Goal: Task Accomplishment & Management: Complete application form

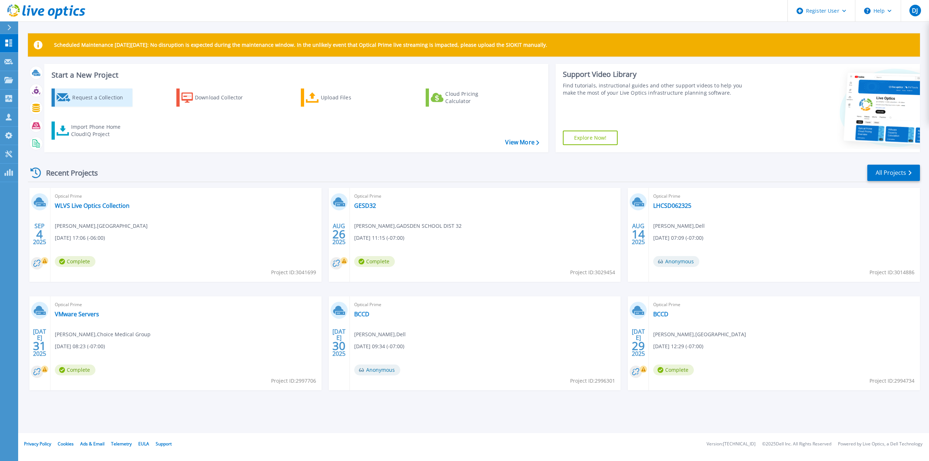
click at [85, 98] on div "Request a Collection" at bounding box center [101, 97] width 58 height 15
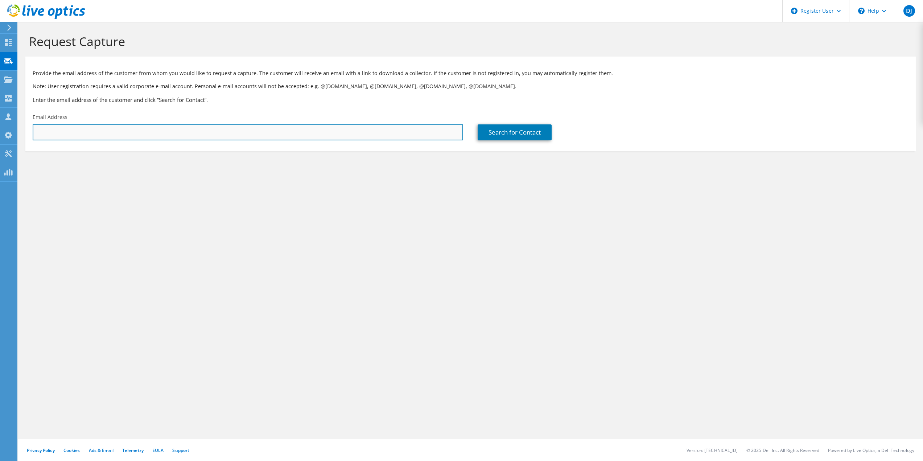
click at [226, 135] on input "text" at bounding box center [248, 132] width 431 height 16
paste input "[EMAIL_ADDRESS][DOMAIN_NAME]"
type input "[EMAIL_ADDRESS][DOMAIN_NAME]"
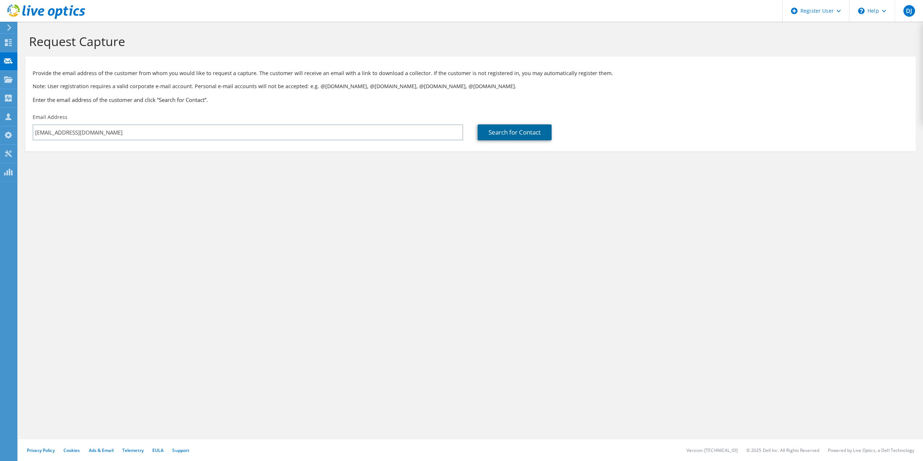
click at [512, 134] on link "Search for Contact" at bounding box center [515, 132] width 74 height 16
